Goal: Transaction & Acquisition: Purchase product/service

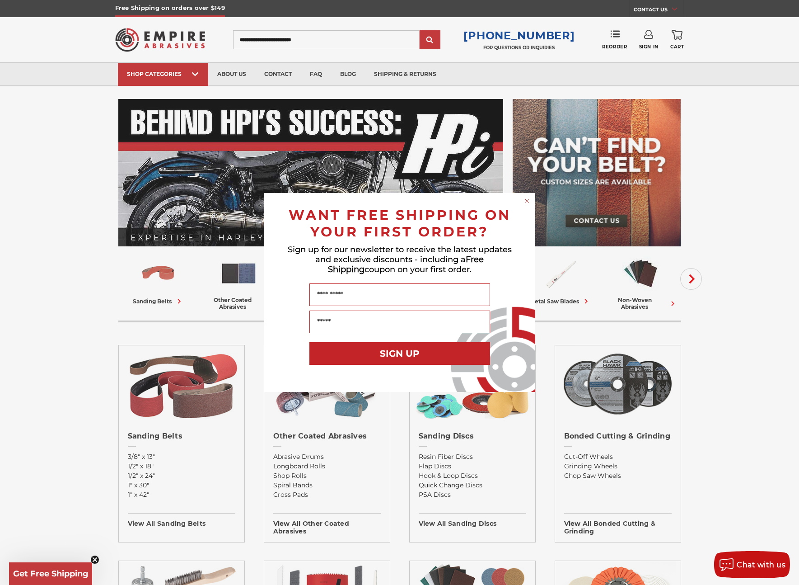
click at [309, 42] on div "Close dialog WANT FREE SHIPPING ON YOUR FIRST ORDER? Sign up for our newsletter…" at bounding box center [399, 292] width 799 height 585
click at [528, 200] on icon "Close dialog" at bounding box center [527, 201] width 4 height 4
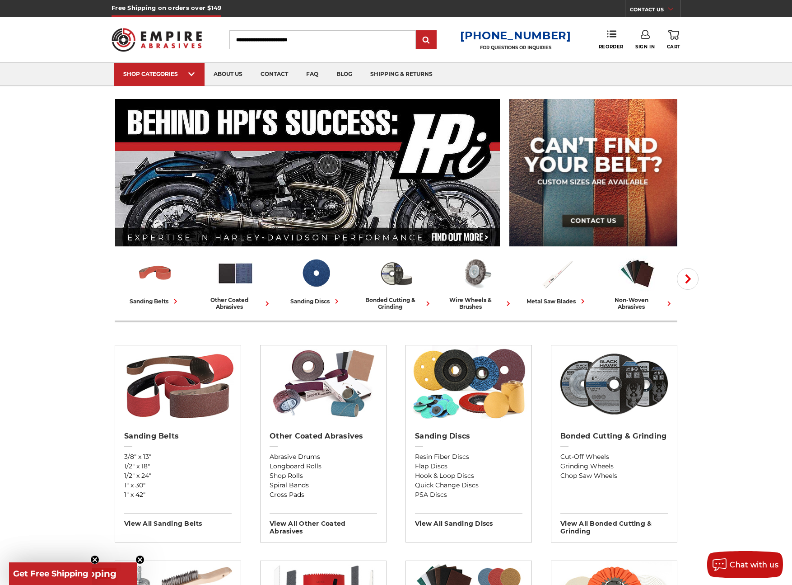
click at [285, 40] on input "Search" at bounding box center [323, 39] width 187 height 19
click at [277, 42] on input "Search" at bounding box center [323, 39] width 187 height 19
